Goal: Task Accomplishment & Management: Manage account settings

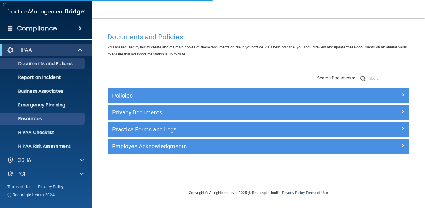
scroll to position [30, 0]
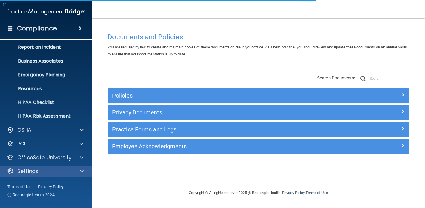
click at [40, 175] on div "Settings" at bounding box center [46, 171] width 92 height 11
click at [80, 169] on span at bounding box center [81, 171] width 3 height 7
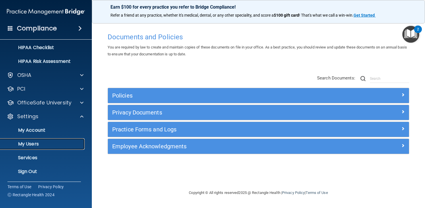
click at [36, 140] on link "My Users" at bounding box center [39, 143] width 90 height 11
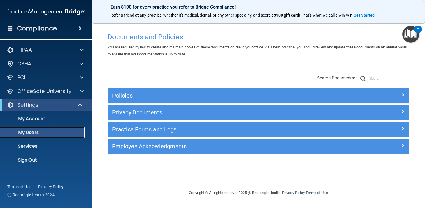
select select "20"
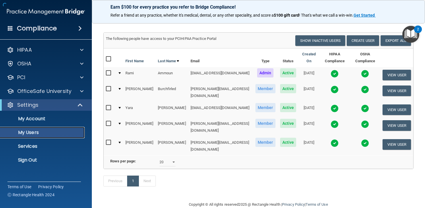
scroll to position [35, 0]
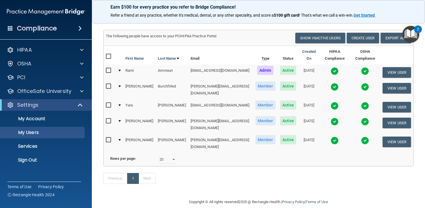
click at [105, 139] on td at bounding box center [110, 143] width 12 height 19
click at [109, 138] on input "checkbox" at bounding box center [109, 140] width 7 height 5
checkbox input "true"
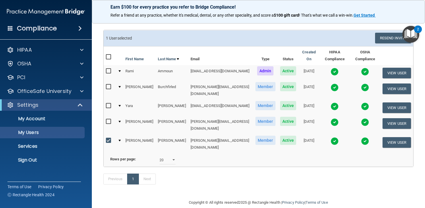
click at [121, 135] on td at bounding box center [119, 144] width 8 height 19
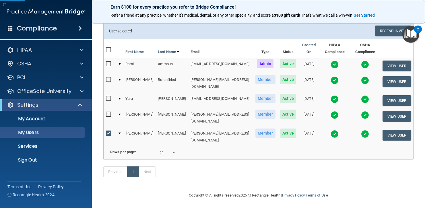
click at [188, 127] on td "[PERSON_NAME][EMAIL_ADDRESS][DOMAIN_NAME]" at bounding box center [220, 136] width 65 height 19
click at [388, 130] on button "View User" at bounding box center [397, 135] width 28 height 11
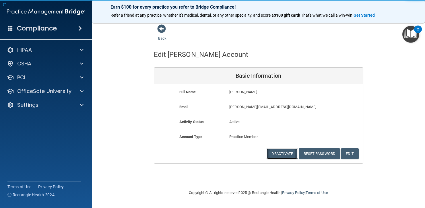
click at [283, 155] on button "Deactivate" at bounding box center [282, 153] width 31 height 11
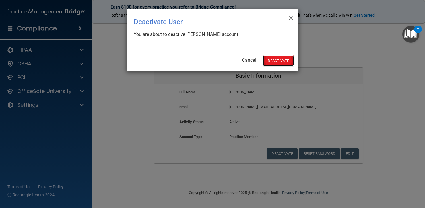
click at [272, 62] on button "Deactivate" at bounding box center [278, 60] width 31 height 11
